Goal: Task Accomplishment & Management: Manage account settings

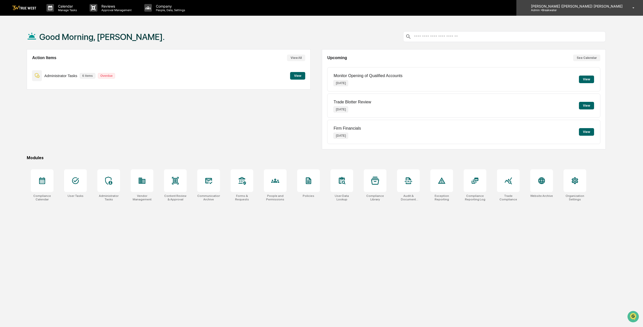
click at [574, 11] on p "Admin • Breakwater" at bounding box center [550, 10] width 47 height 4
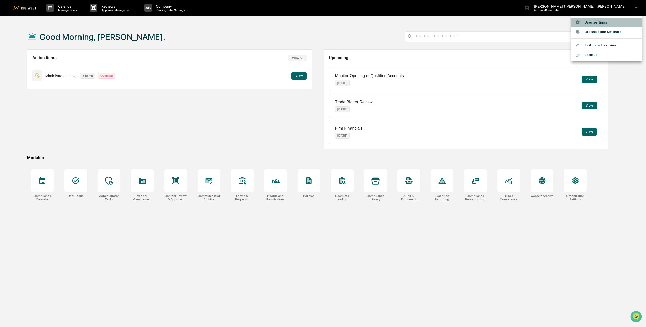
click at [596, 22] on li "User settings" at bounding box center [607, 22] width 71 height 9
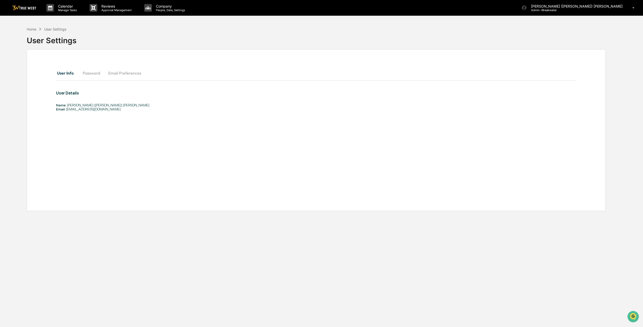
click at [134, 72] on button "Email Preferences" at bounding box center [124, 73] width 41 height 12
click at [68, 74] on button "User Info" at bounding box center [67, 73] width 23 height 12
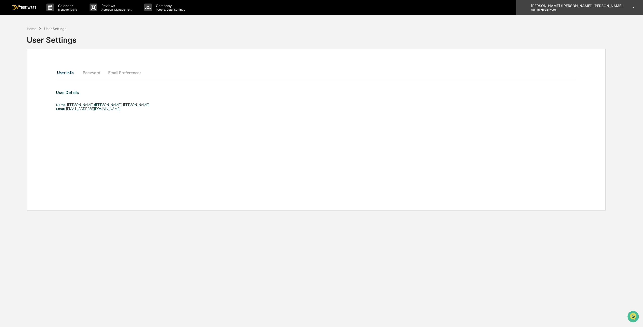
click at [574, 9] on p "Admin • Breakwater" at bounding box center [550, 10] width 47 height 4
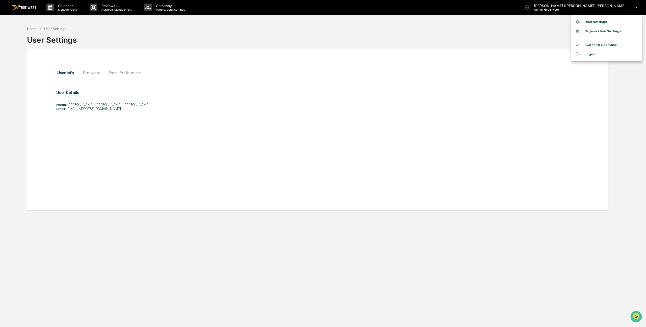
click at [591, 44] on li "Switch to User view..." at bounding box center [607, 44] width 71 height 9
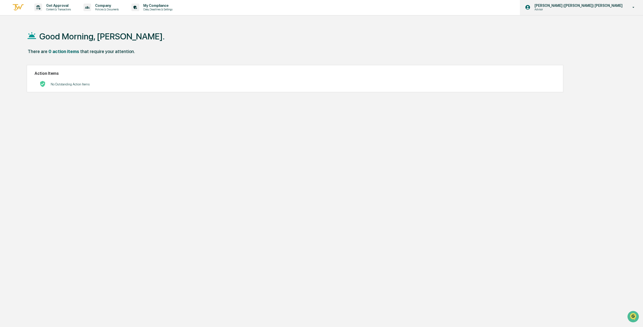
click at [600, 7] on p "[PERSON_NAME] ([PERSON_NAME]) [PERSON_NAME]" at bounding box center [578, 6] width 95 height 4
click at [587, 26] on li "Switch to Admin view..." at bounding box center [607, 24] width 71 height 9
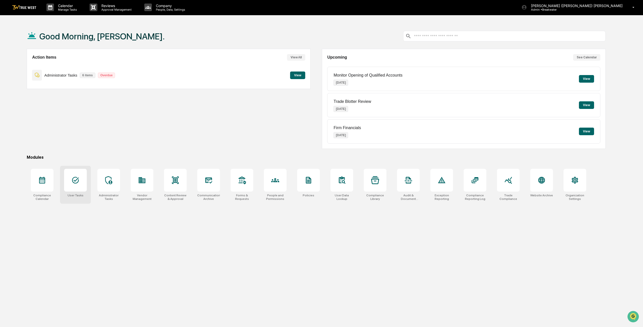
click at [73, 190] on div at bounding box center [75, 180] width 23 height 23
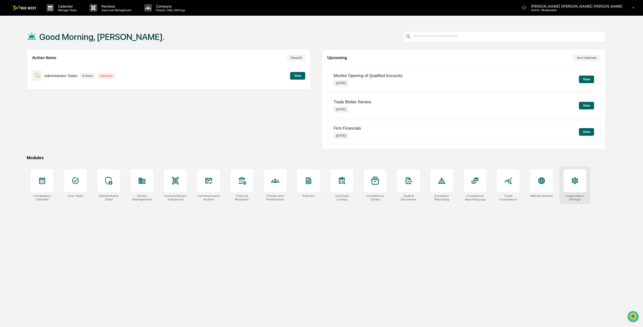
click at [567, 184] on div at bounding box center [575, 180] width 23 height 23
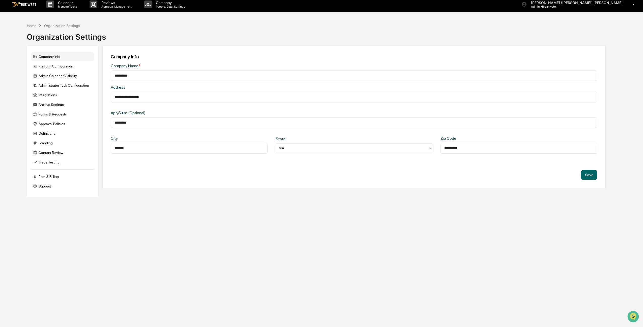
scroll to position [3, 0]
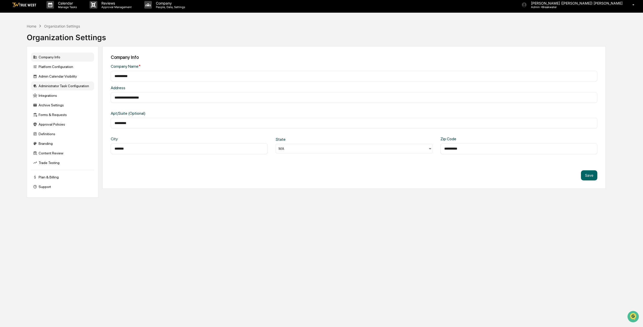
click at [79, 89] on div "Administrator Task Configuration" at bounding box center [62, 85] width 63 height 9
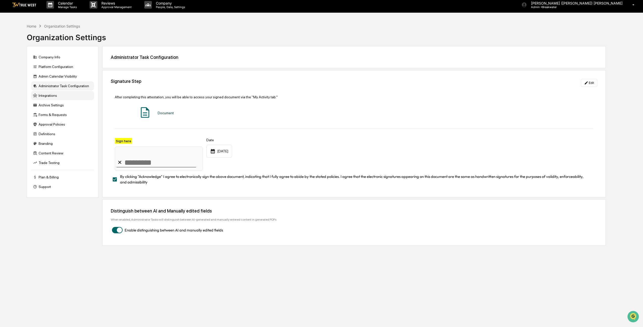
click at [57, 96] on div "Integrations" at bounding box center [62, 95] width 63 height 9
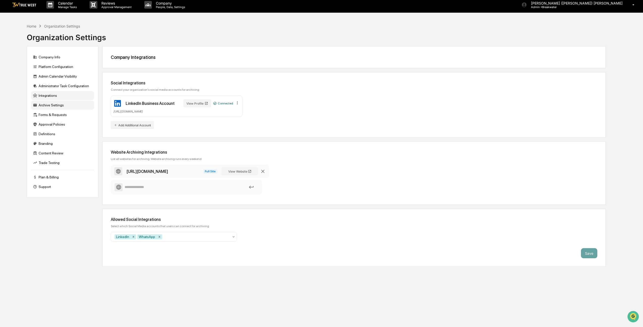
click at [66, 105] on div "Archive Settings" at bounding box center [62, 104] width 63 height 9
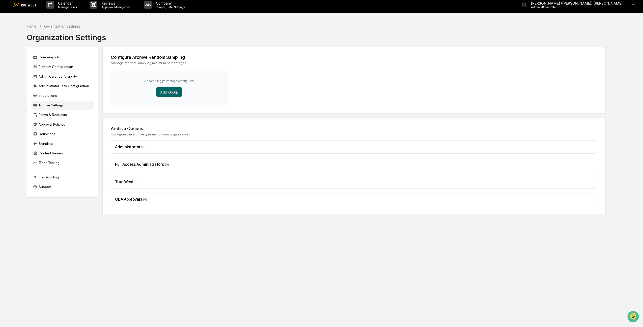
click at [64, 100] on div "Company Info Platform Configuration Admin Calendar Visibility Administrator Tas…" at bounding box center [63, 121] width 72 height 151
click at [64, 95] on div "Integrations" at bounding box center [62, 95] width 63 height 9
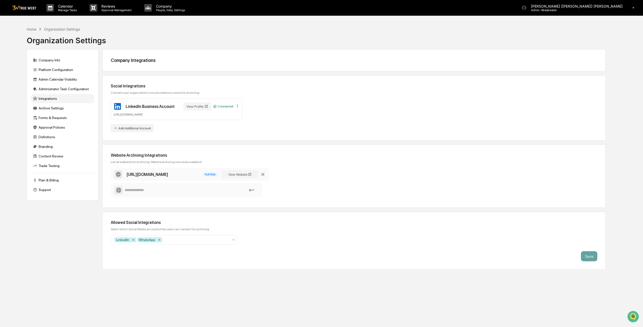
scroll to position [0, 0]
click at [26, 10] on img at bounding box center [24, 8] width 24 height 5
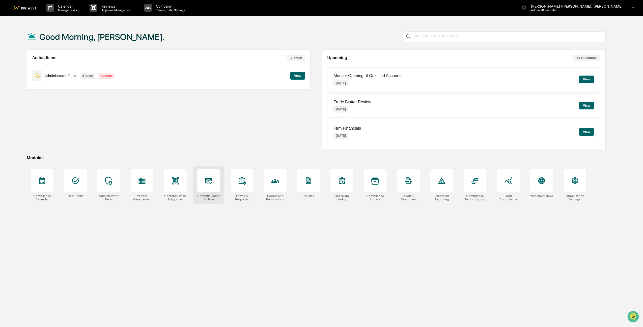
click at [206, 185] on div at bounding box center [208, 180] width 23 height 23
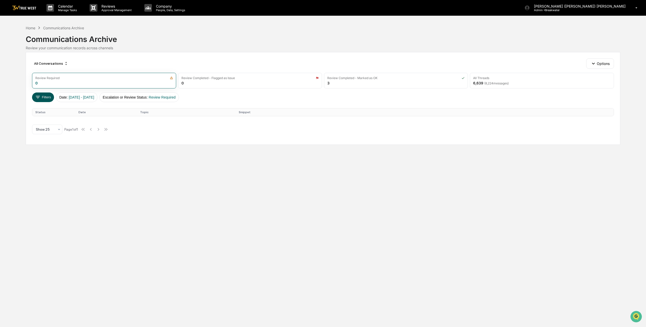
click at [47, 96] on button "Filters" at bounding box center [43, 97] width 22 height 10
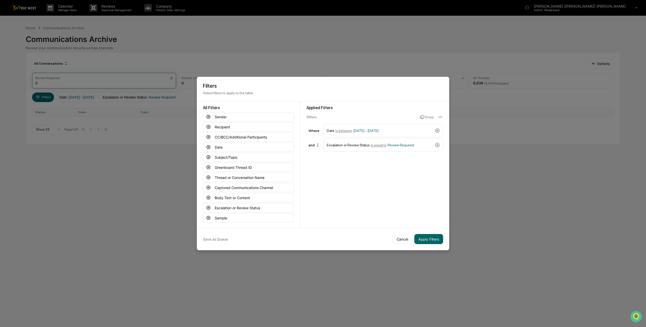
drag, startPoint x: 404, startPoint y: 239, endPoint x: 257, endPoint y: 224, distance: 147.2
click at [396, 238] on button "Cancel" at bounding box center [403, 239] width 20 height 10
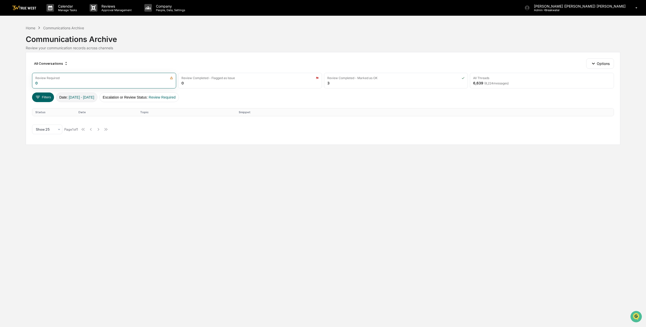
click at [87, 99] on button "Date : 01/01/2024 - 12/31/2025" at bounding box center [76, 97] width 41 height 10
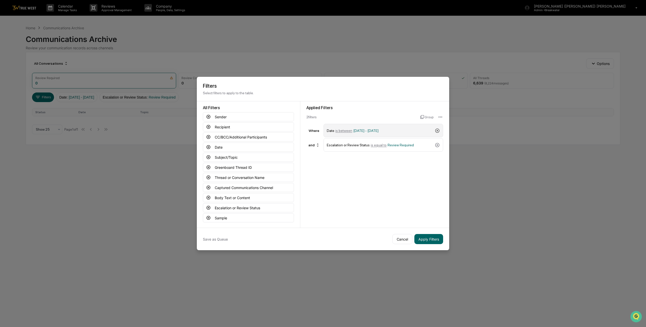
click at [436, 131] on icon at bounding box center [437, 130] width 5 height 5
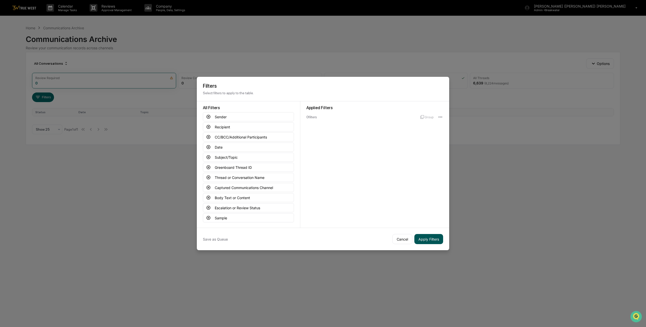
click at [423, 238] on button "Apply Filters" at bounding box center [428, 239] width 29 height 10
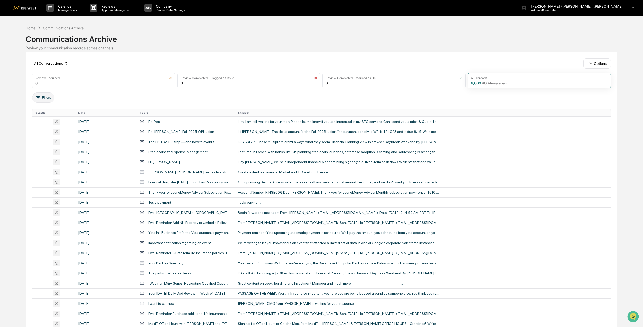
click at [43, 95] on button "Filters" at bounding box center [43, 97] width 22 height 10
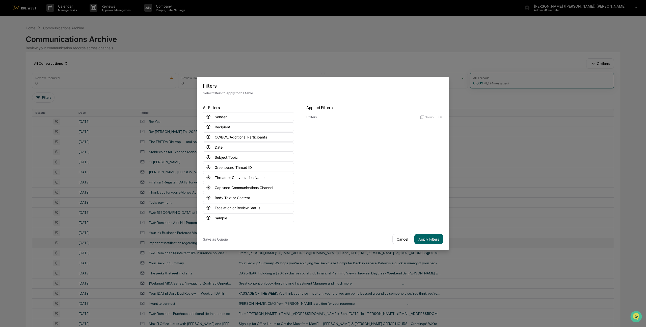
click at [404, 239] on button "Cancel" at bounding box center [403, 239] width 20 height 10
